Goal: Information Seeking & Learning: Learn about a topic

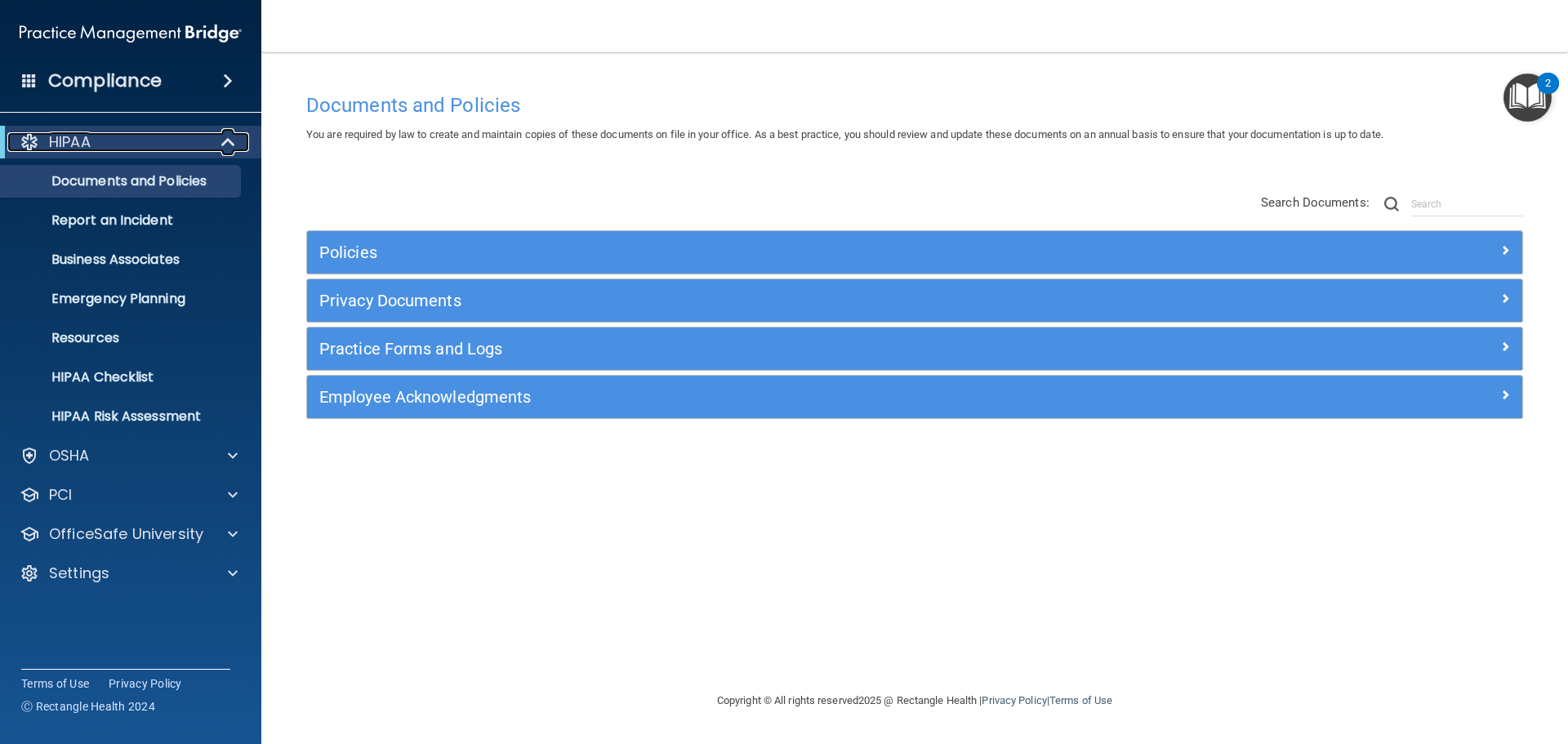
click at [150, 142] on div "HIPAA" at bounding box center [108, 141] width 201 height 20
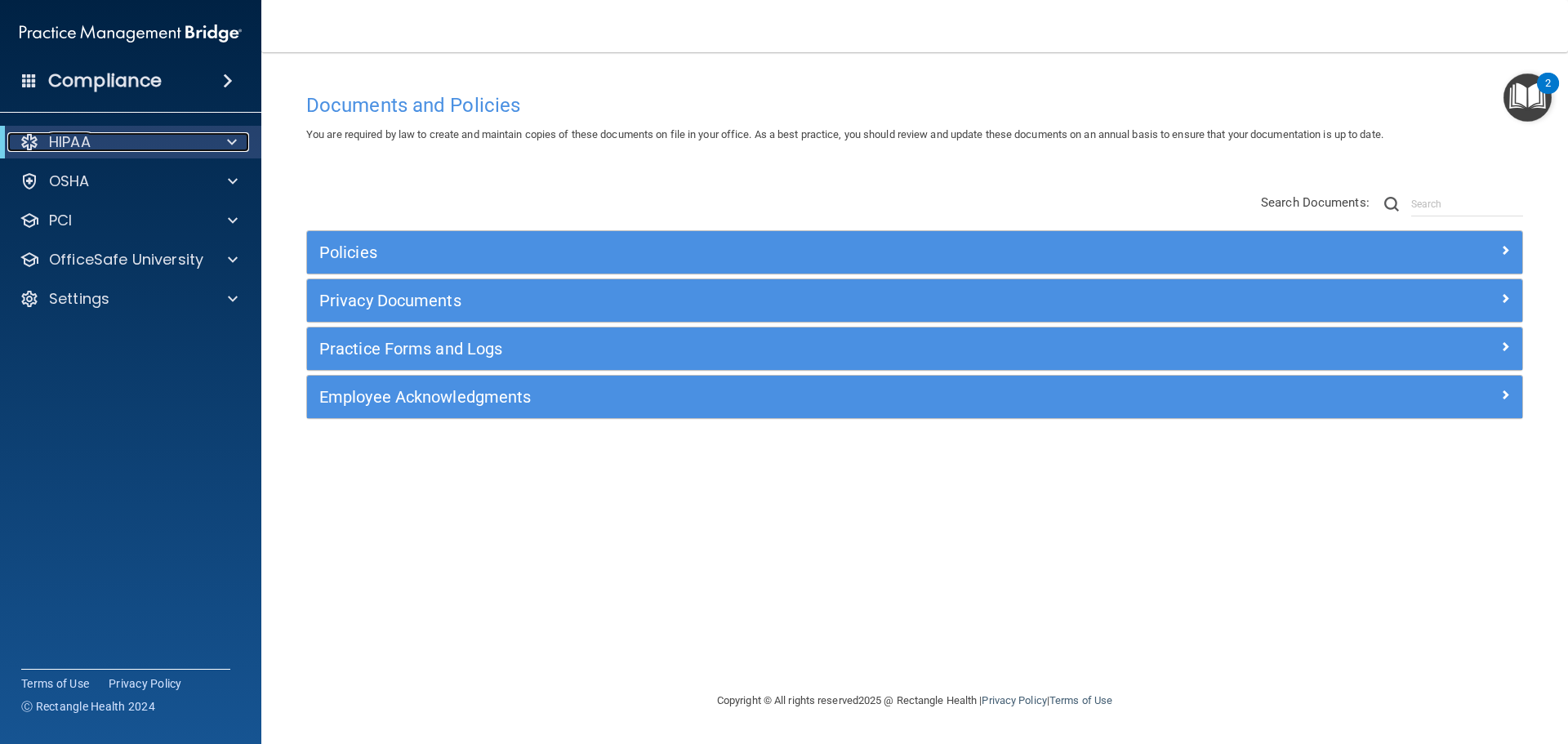
click at [151, 135] on div "HIPAA" at bounding box center [108, 141] width 201 height 20
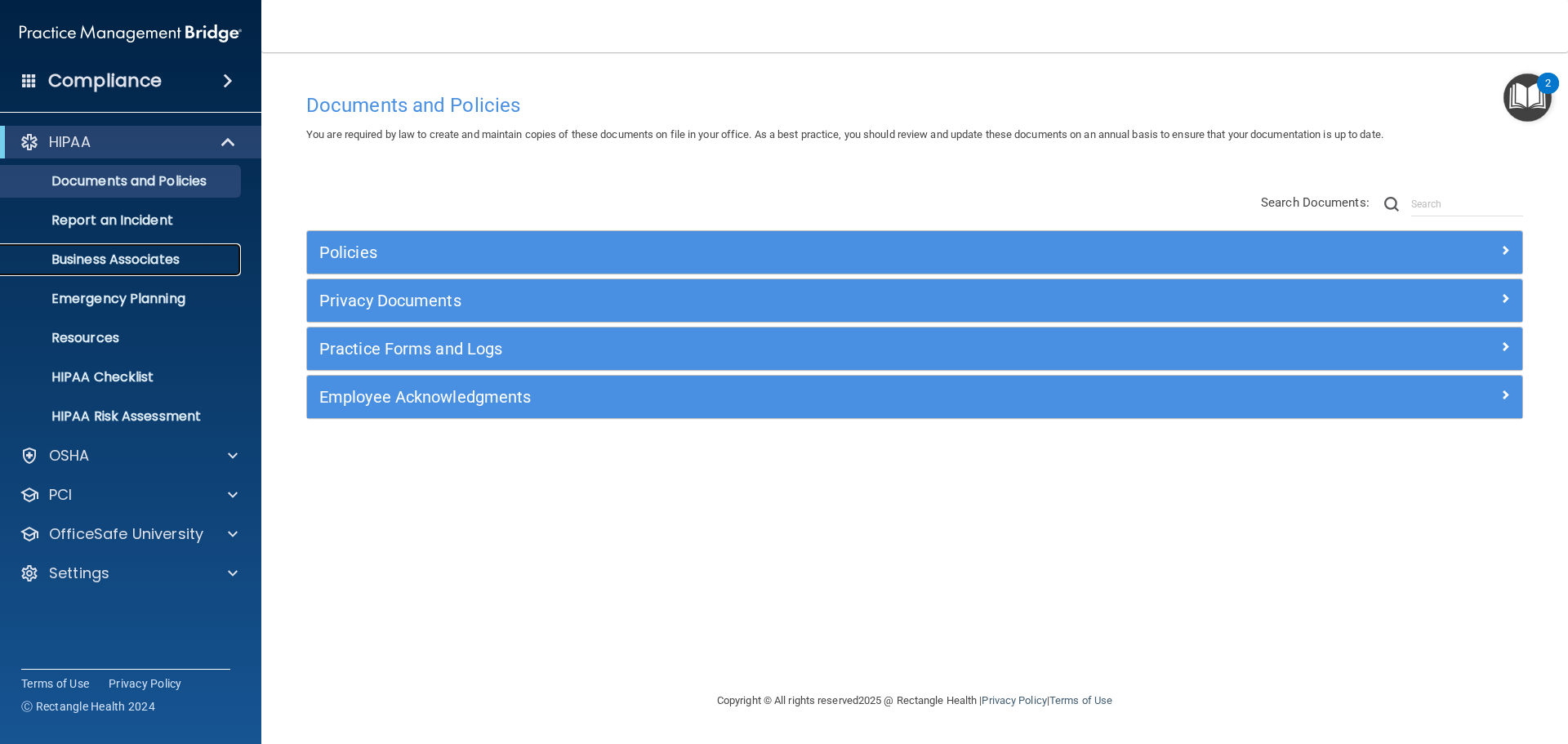
click at [149, 252] on p "Business Associates" at bounding box center [122, 259] width 223 height 16
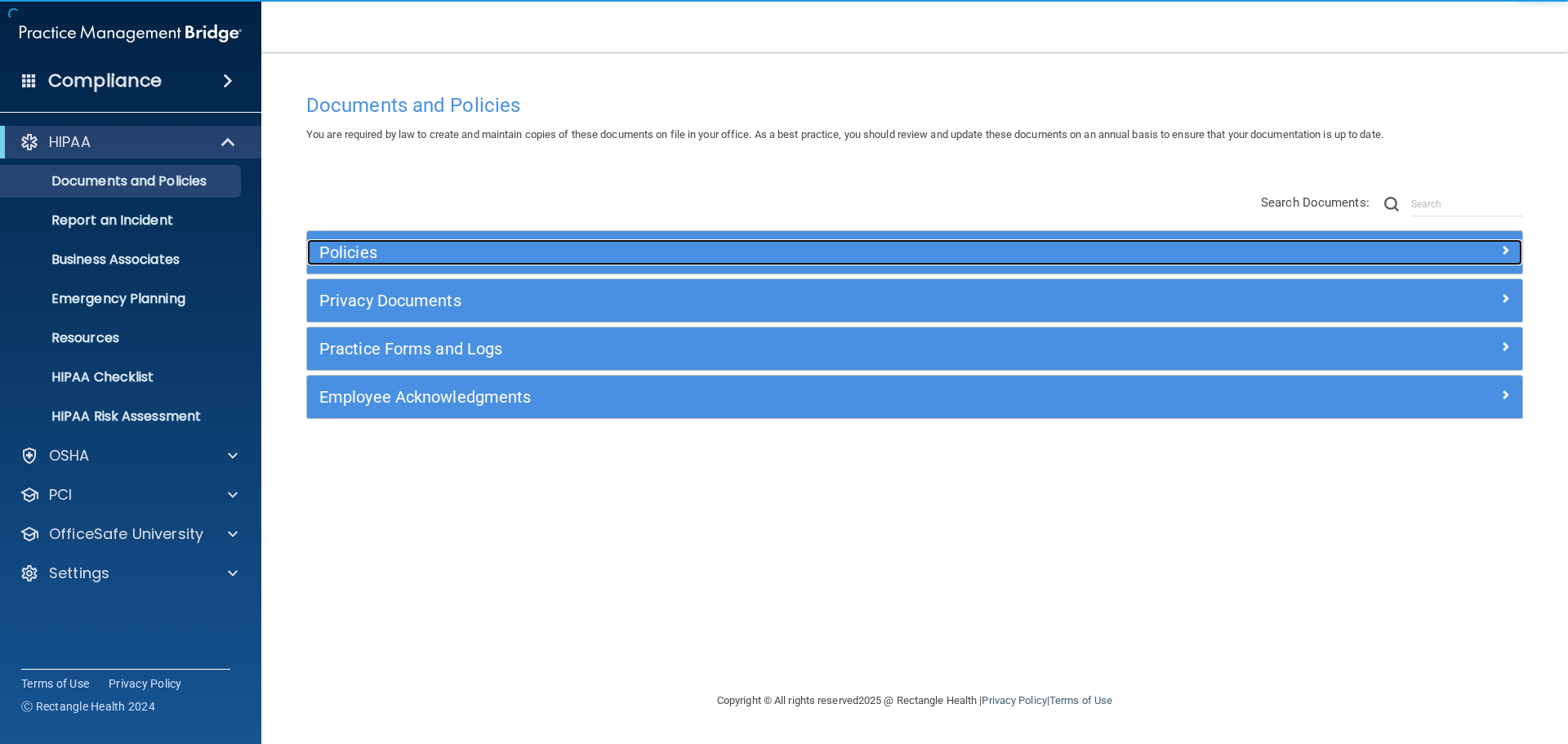
click at [387, 255] on h5 "Policies" at bounding box center [762, 252] width 887 height 18
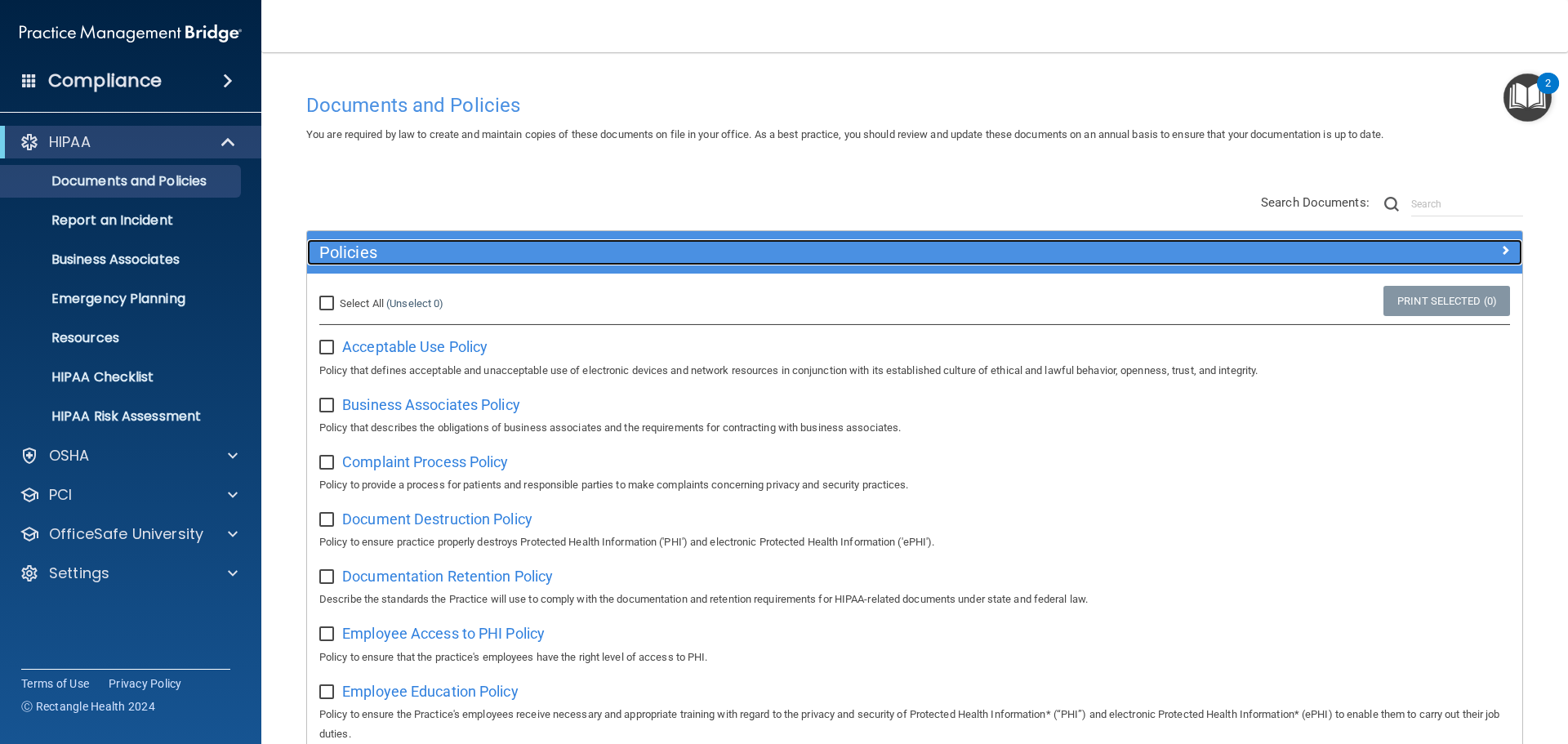
click at [393, 254] on h5 "Policies" at bounding box center [762, 252] width 887 height 18
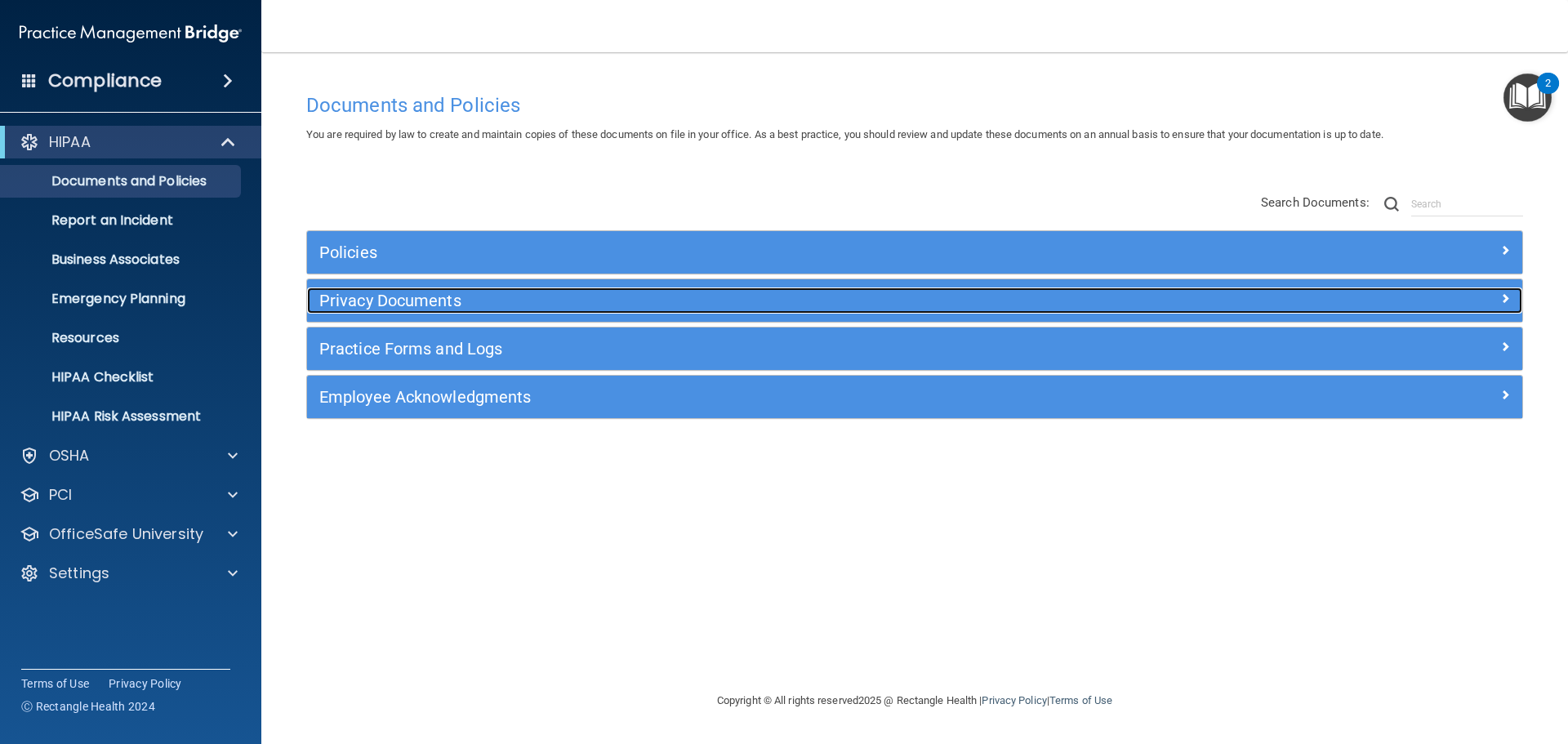
click at [437, 302] on h5 "Privacy Documents" at bounding box center [762, 299] width 887 height 18
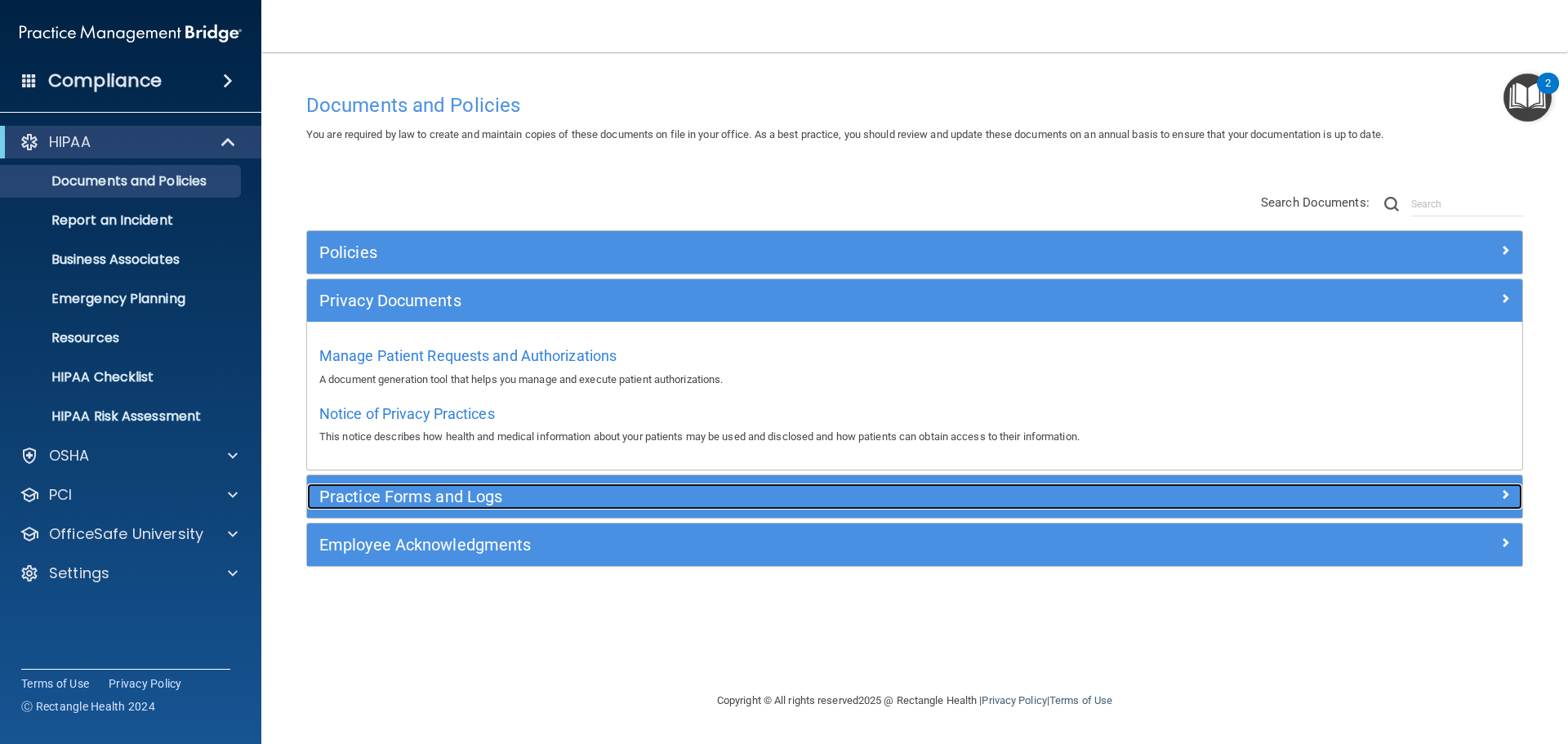
click at [457, 485] on div "Practice Forms and Logs" at bounding box center [762, 496] width 911 height 26
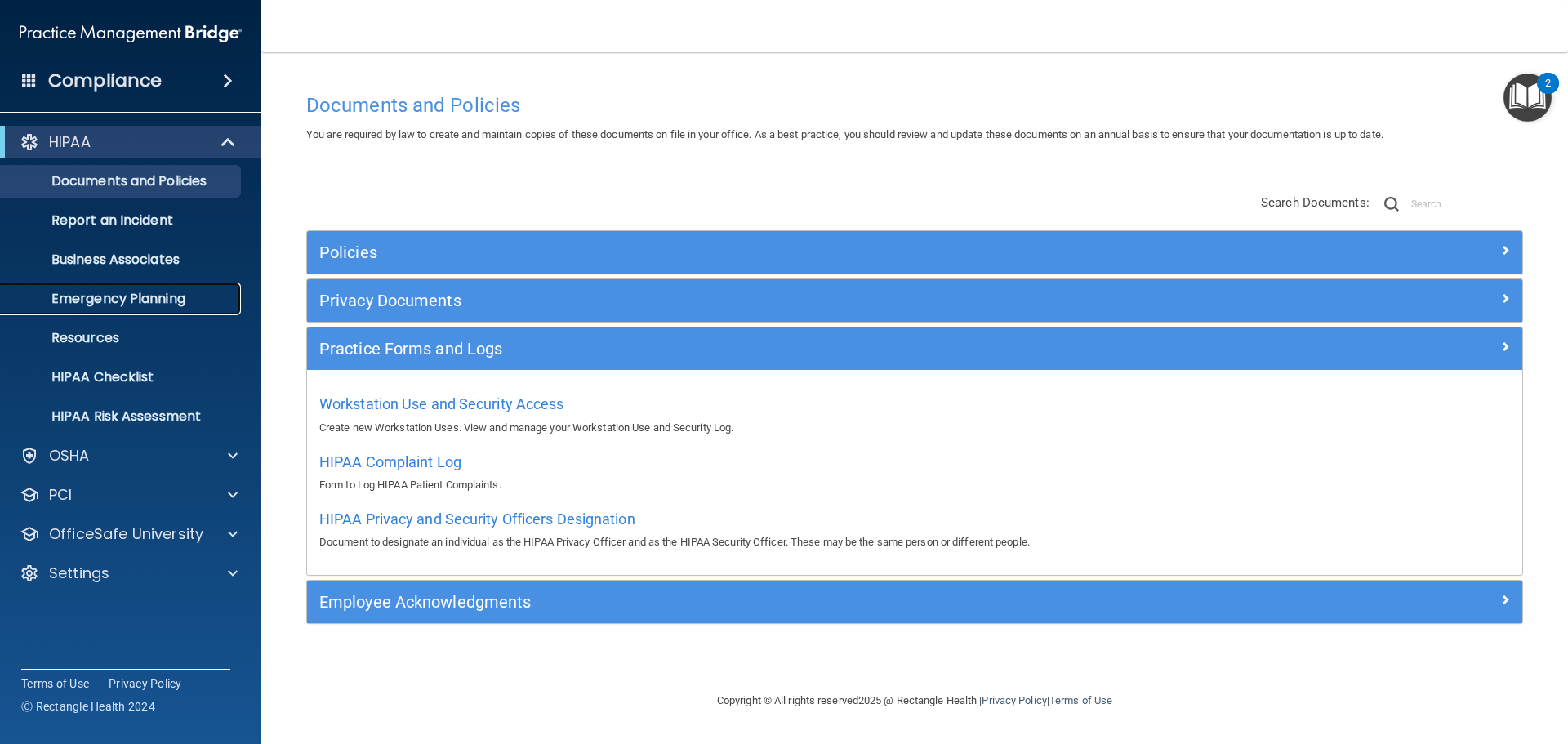
click at [125, 308] on link "Emergency Planning" at bounding box center [112, 299] width 257 height 33
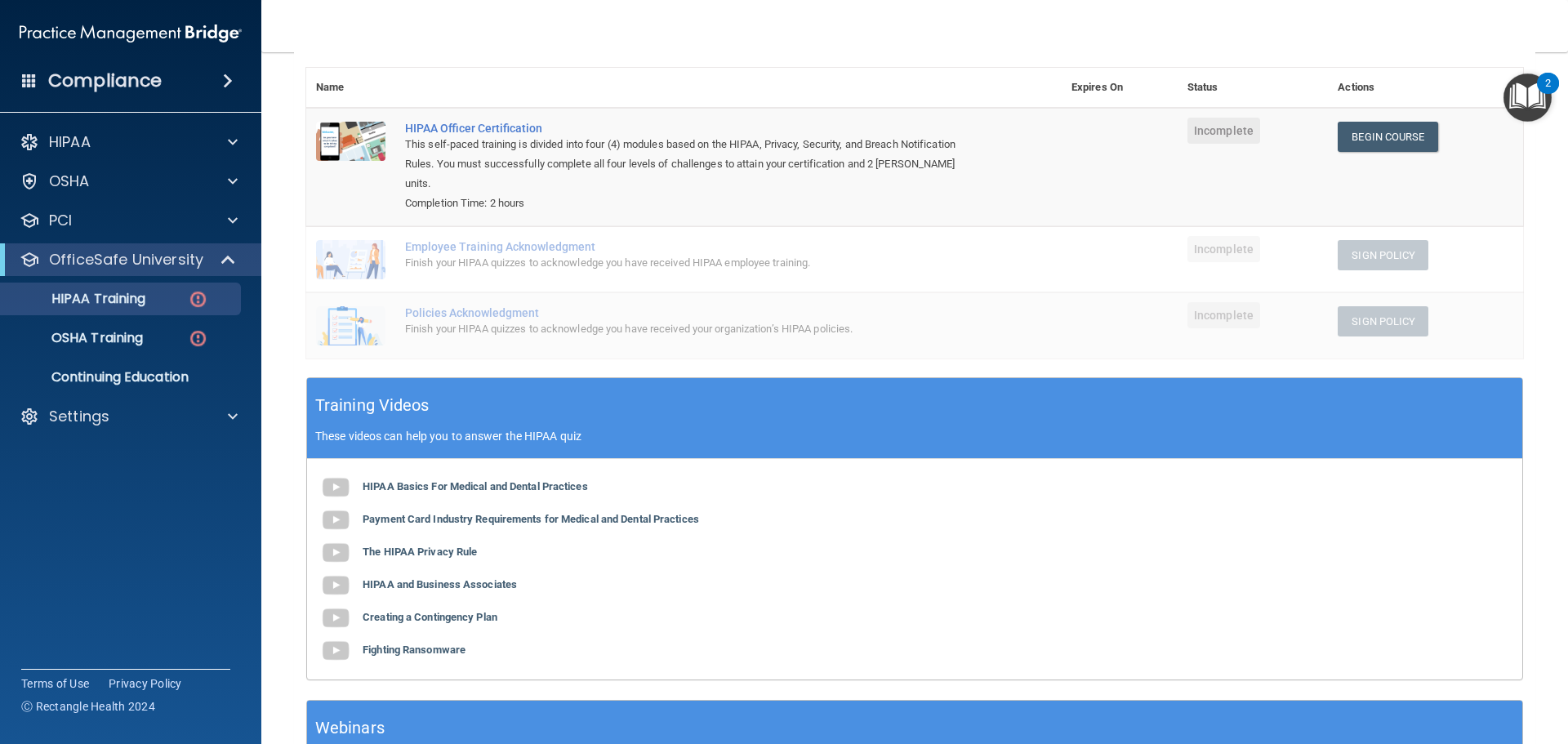
scroll to position [245, 0]
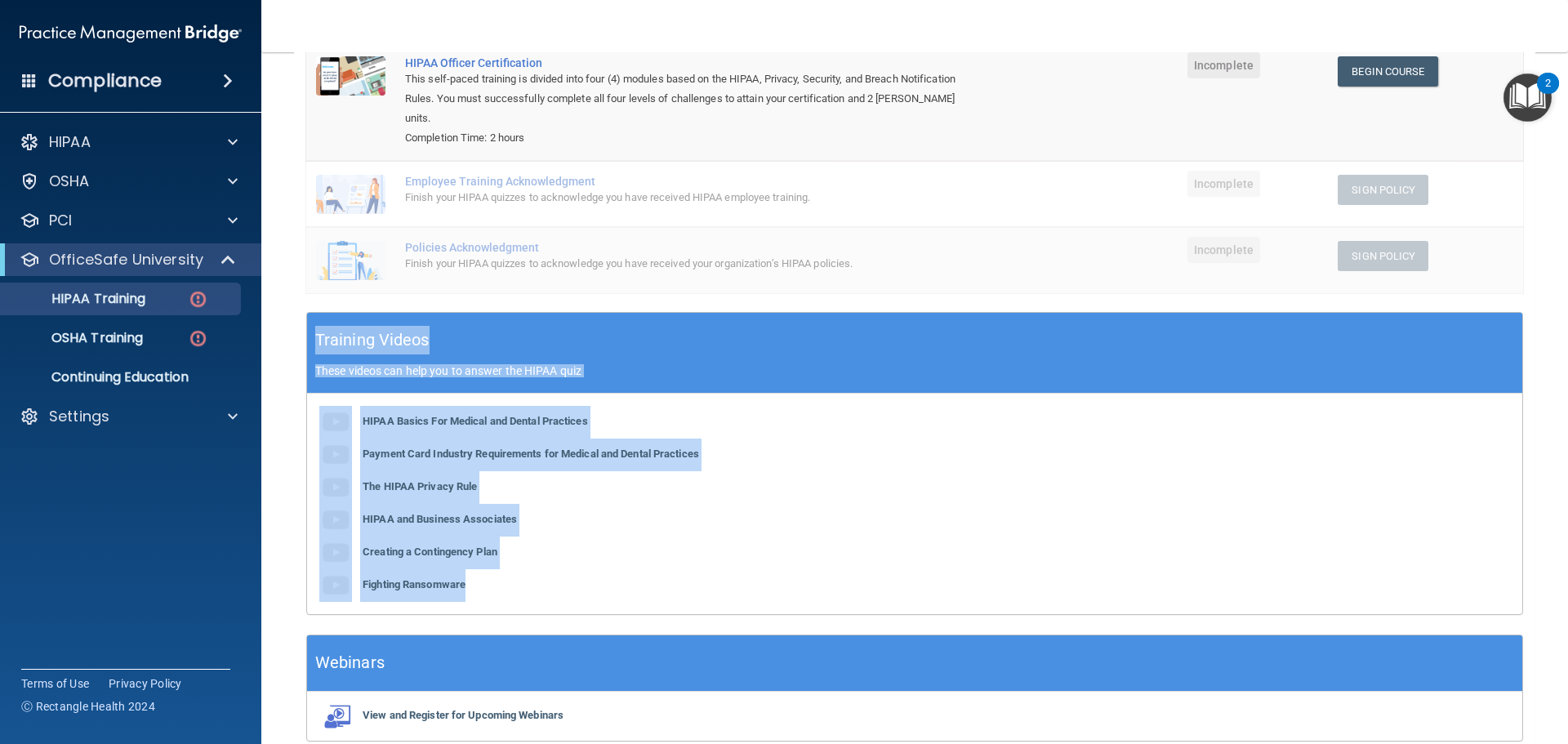
drag, startPoint x: 315, startPoint y: 324, endPoint x: 578, endPoint y: 557, distance: 351.4
click at [578, 557] on div "Training Videos These videos can help you to answer the HIPAA quiz HIPAA Basics…" at bounding box center [915, 463] width 1217 height 303
click at [578, 557] on div "HIPAA Basics For Medical and Dental Practices Payment Card Industry Requirement…" at bounding box center [915, 503] width 1215 height 220
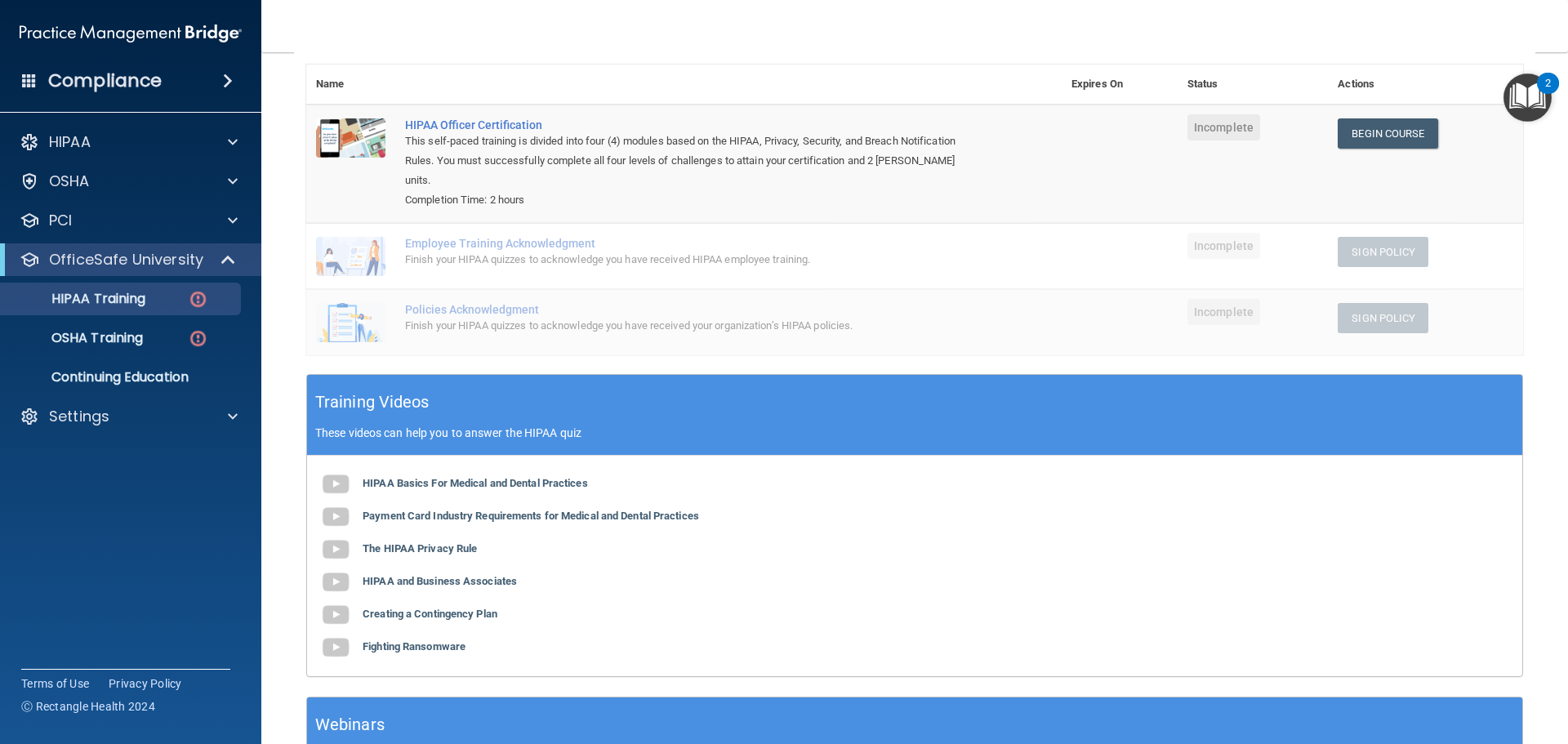
scroll to position [0, 0]
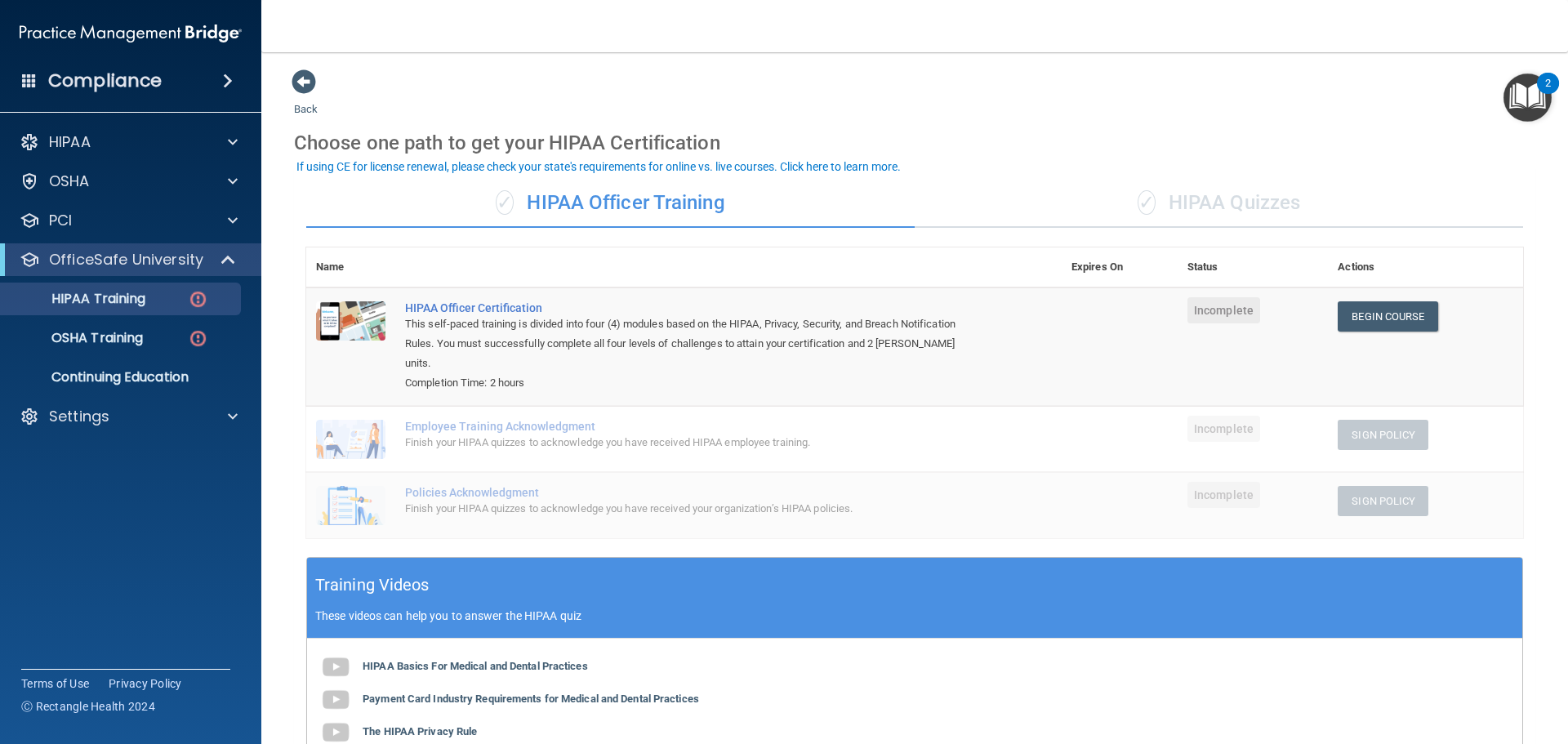
click at [1137, 199] on span "✓" at bounding box center [1146, 202] width 18 height 24
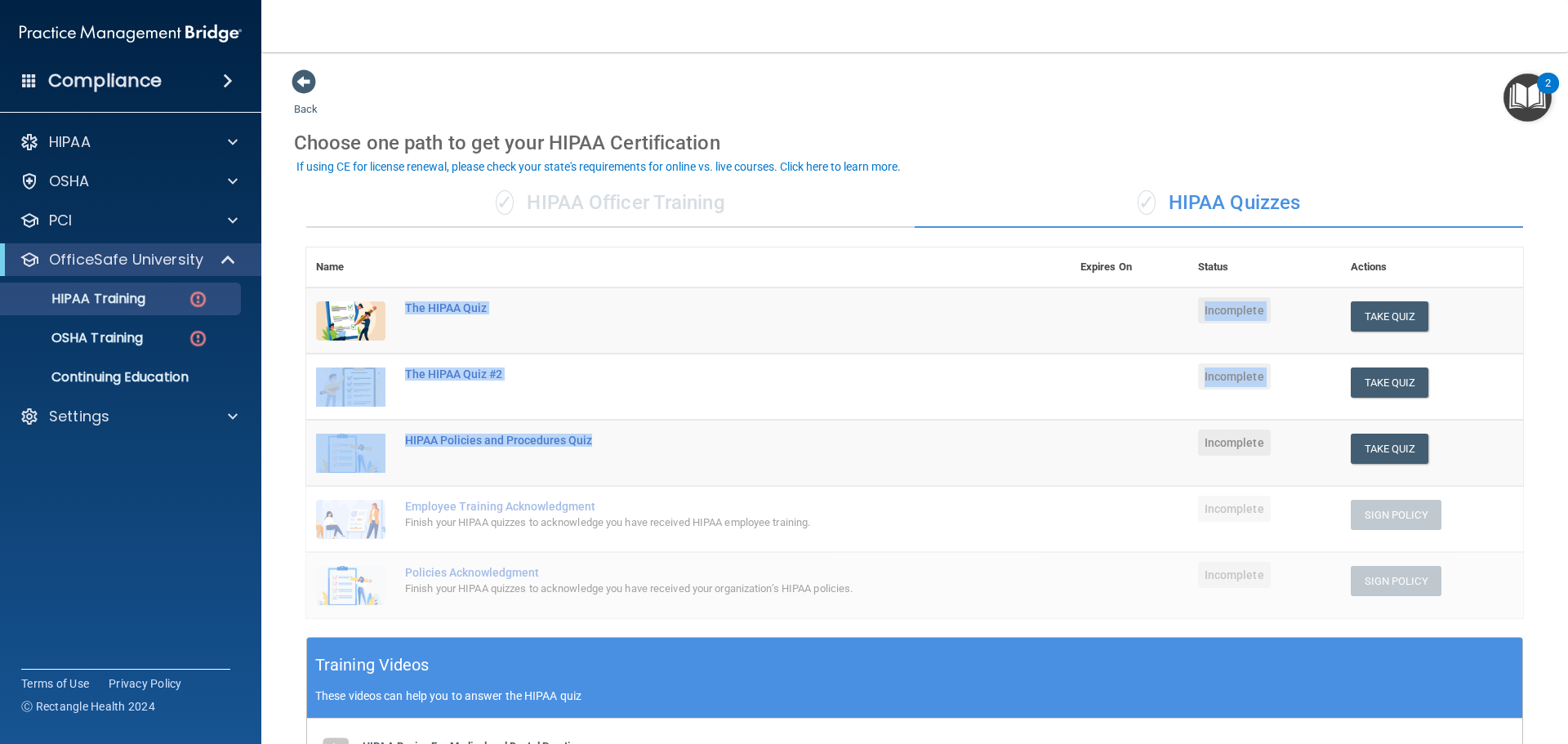
drag, startPoint x: 397, startPoint y: 312, endPoint x: 644, endPoint y: 466, distance: 291.1
click at [644, 466] on tbody "The HIPAA Quiz Incomplete Take Quiz Download Certificate The HIPAA Quiz #2 Inco…" at bounding box center [915, 452] width 1217 height 330
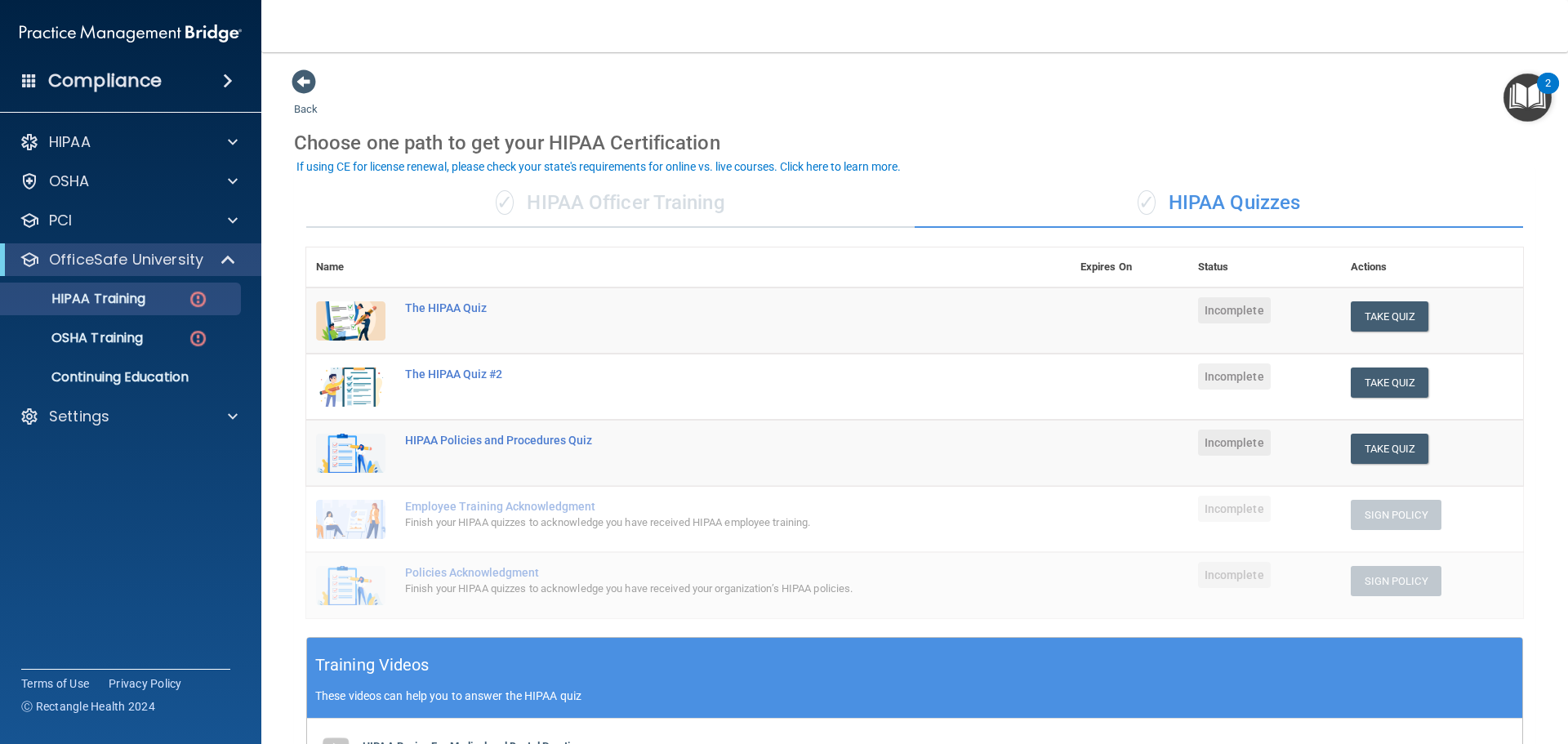
click at [1523, 419] on main "Back Choose one path to get your HIPAA Certification ✓ HIPAA Officer Training ✓…" at bounding box center [914, 398] width 1306 height 692
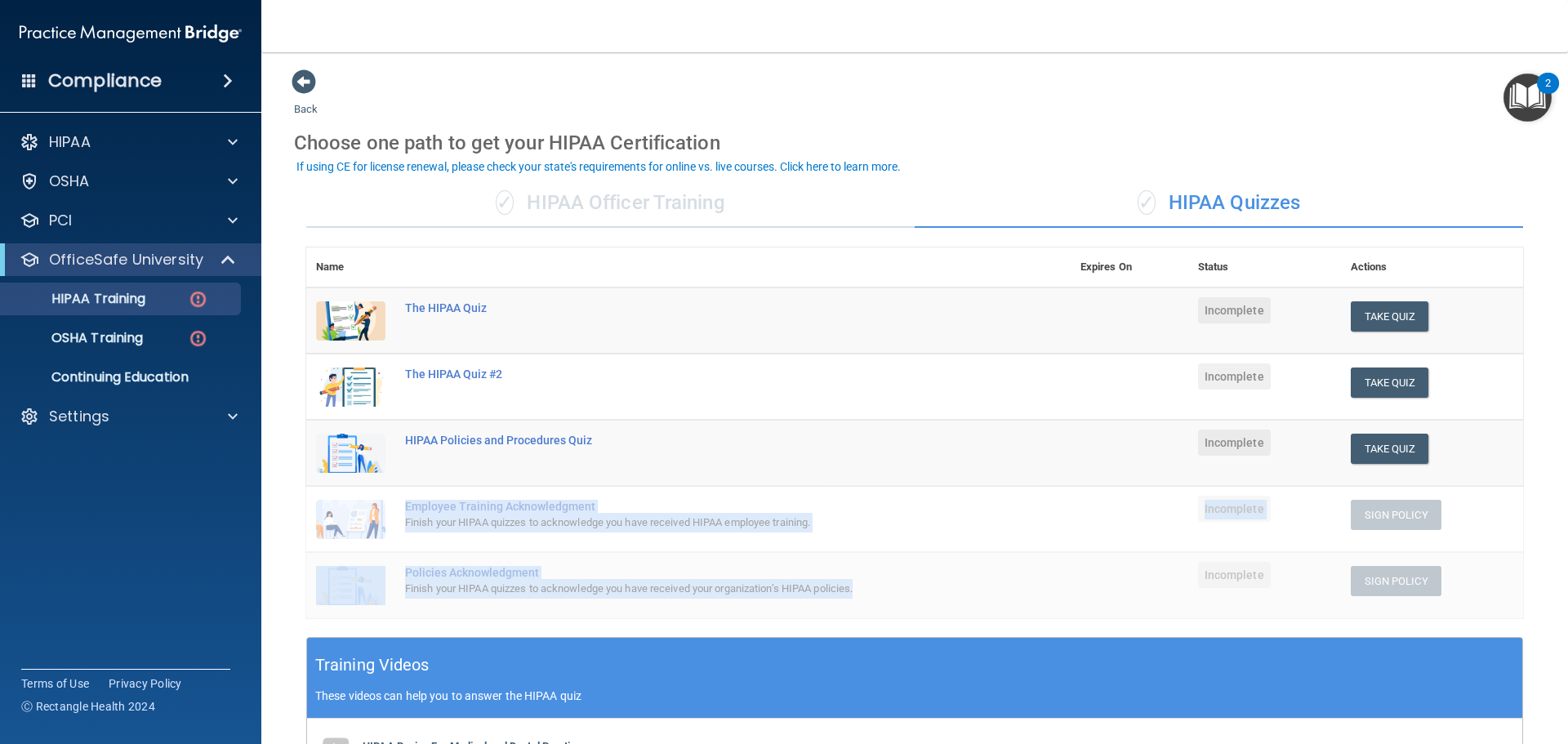
drag, startPoint x: 404, startPoint y: 501, endPoint x: 897, endPoint y: 607, distance: 504.3
click at [897, 607] on tbody "The HIPAA Quiz Incomplete Take Quiz Download Certificate The HIPAA Quiz #2 Inco…" at bounding box center [915, 452] width 1217 height 330
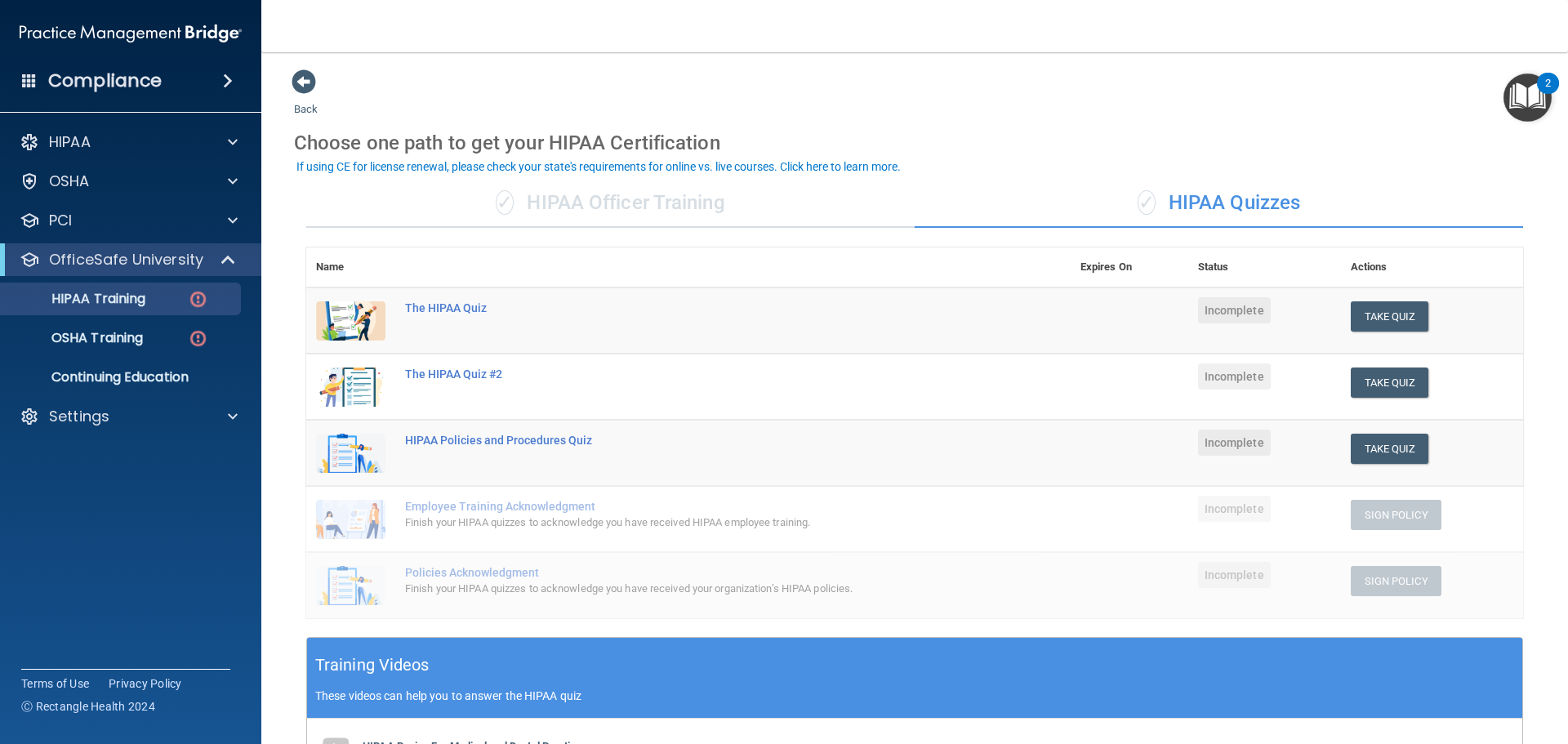
click at [879, 620] on div "Name Expires On Status Actions The HIPAA Quiz Incomplete Take Quiz Download Cer…" at bounding box center [915, 442] width 1217 height 389
click at [1465, 158] on div "Choose one path to get your HIPAA Certification" at bounding box center [915, 142] width 1241 height 48
click at [604, 206] on div "✓ HIPAA Officer Training" at bounding box center [610, 203] width 608 height 49
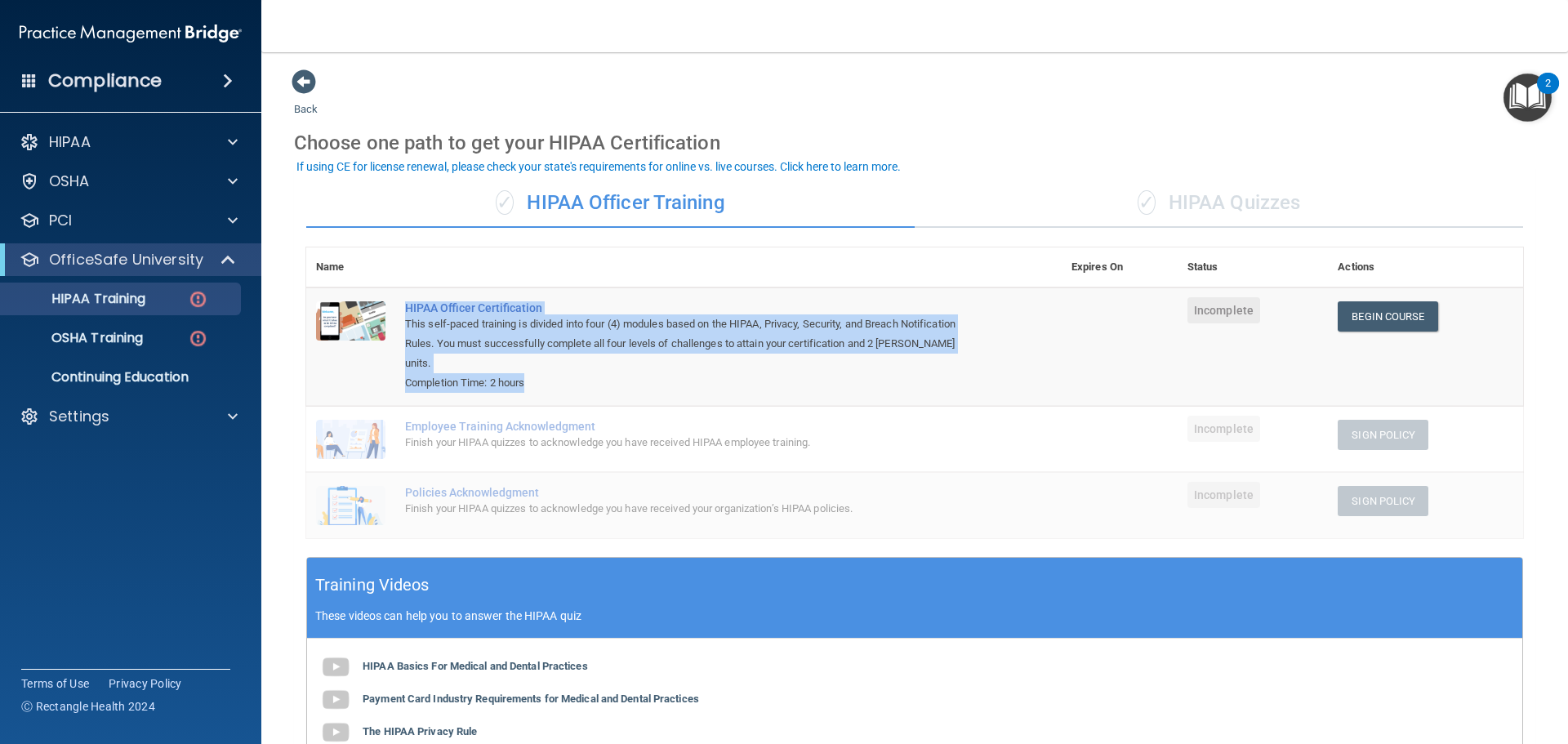
drag, startPoint x: 397, startPoint y: 309, endPoint x: 578, endPoint y: 371, distance: 191.3
click at [578, 371] on td "HIPAA Officer Certification This self-paced training is divided into four (4) m…" at bounding box center [728, 346] width 667 height 118
click at [79, 373] on p "Continuing Education" at bounding box center [122, 376] width 223 height 16
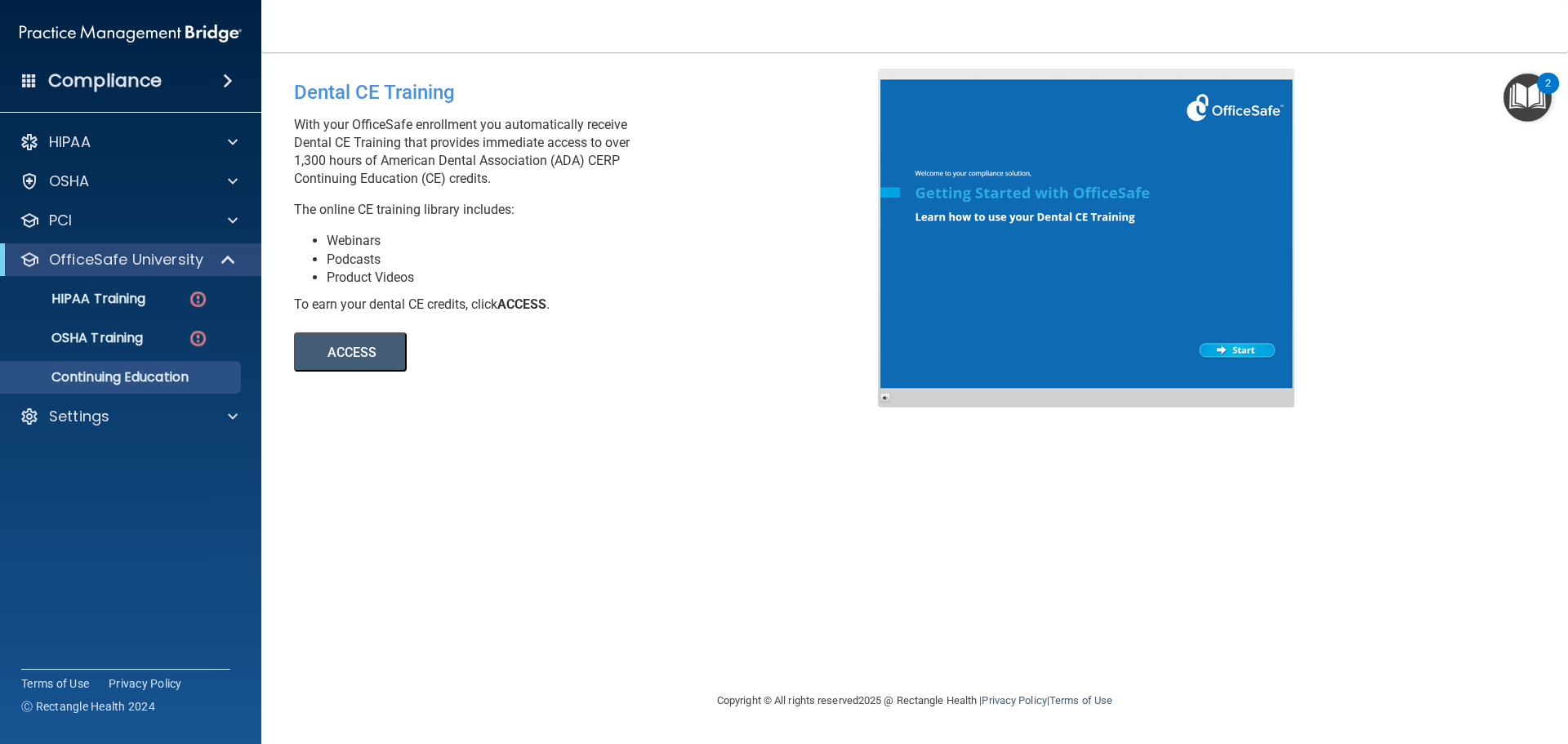
click at [373, 346] on button "ACCESS" at bounding box center [350, 352] width 112 height 39
click at [159, 138] on div "HIPAA" at bounding box center [109, 141] width 202 height 20
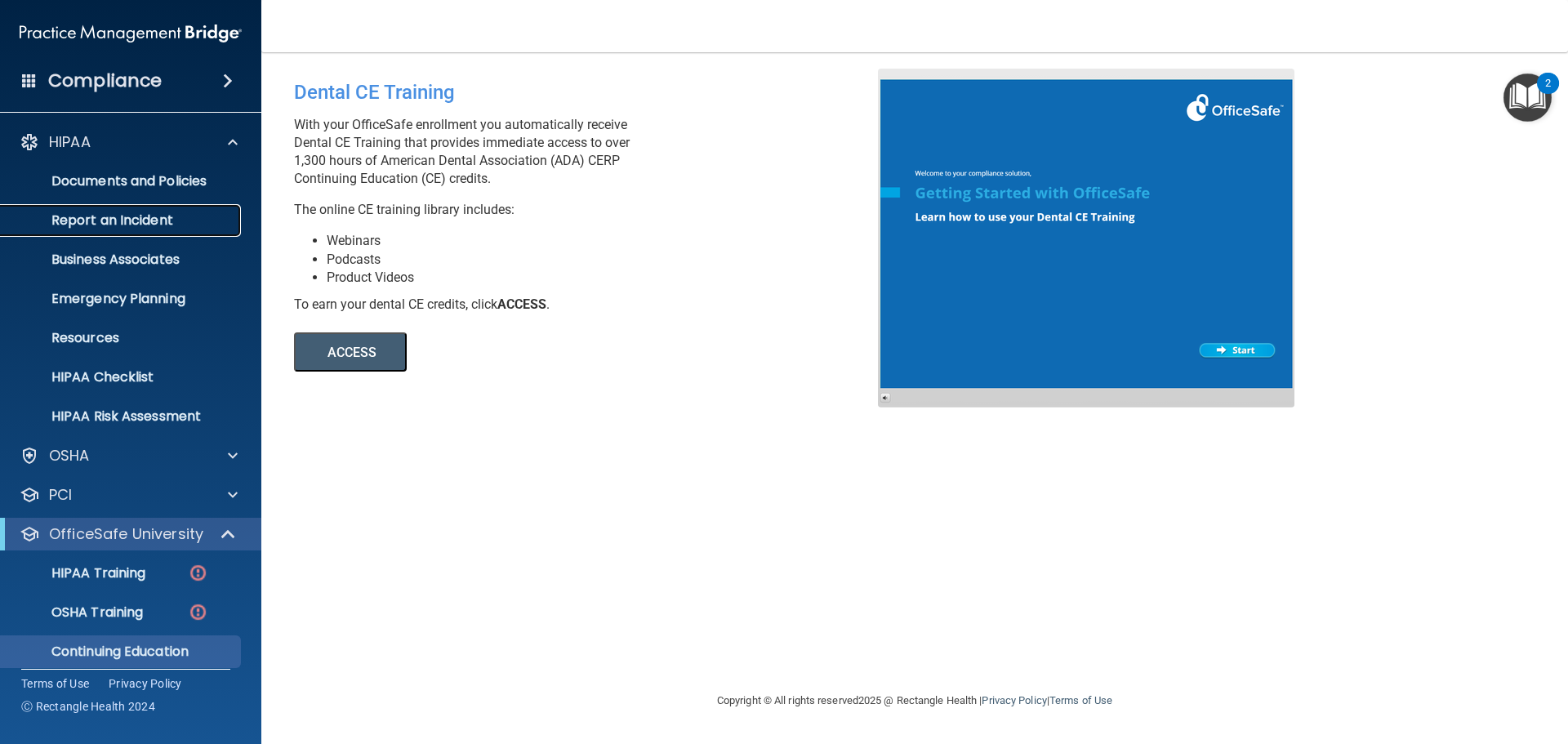
click at [149, 226] on p "Report an Incident" at bounding box center [122, 220] width 223 height 16
